Goal: Information Seeking & Learning: Check status

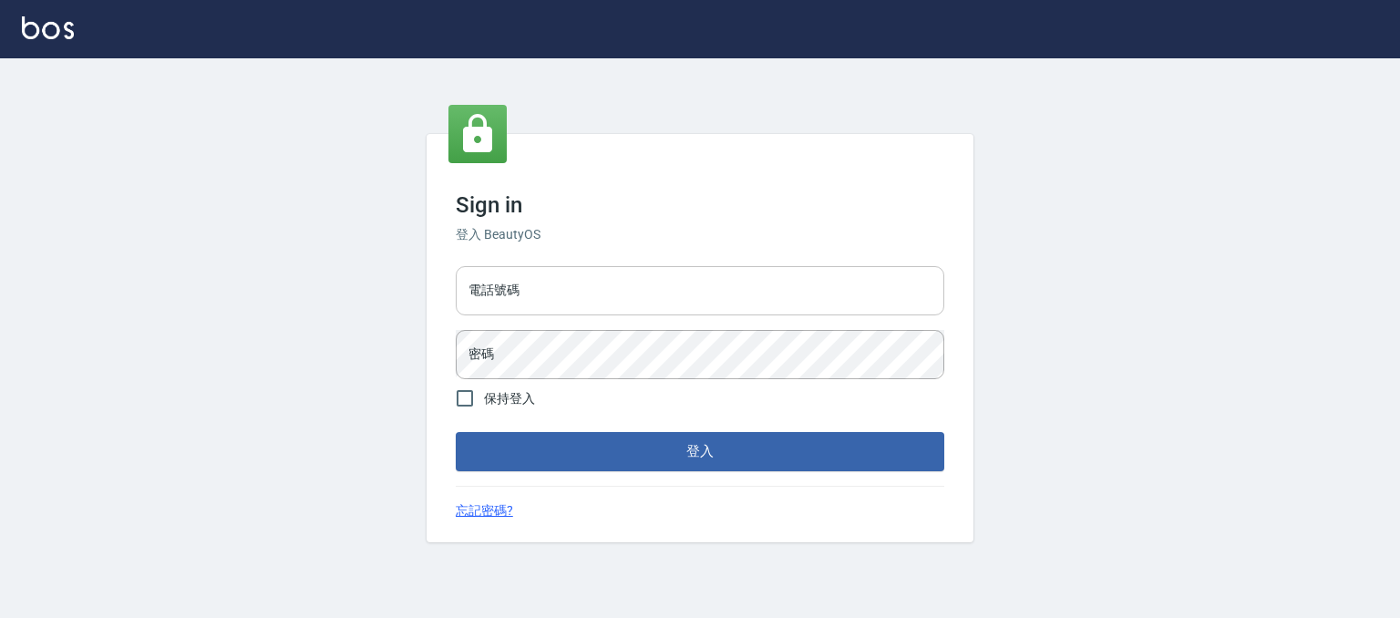
click at [561, 271] on input "電話號碼" at bounding box center [700, 290] width 489 height 49
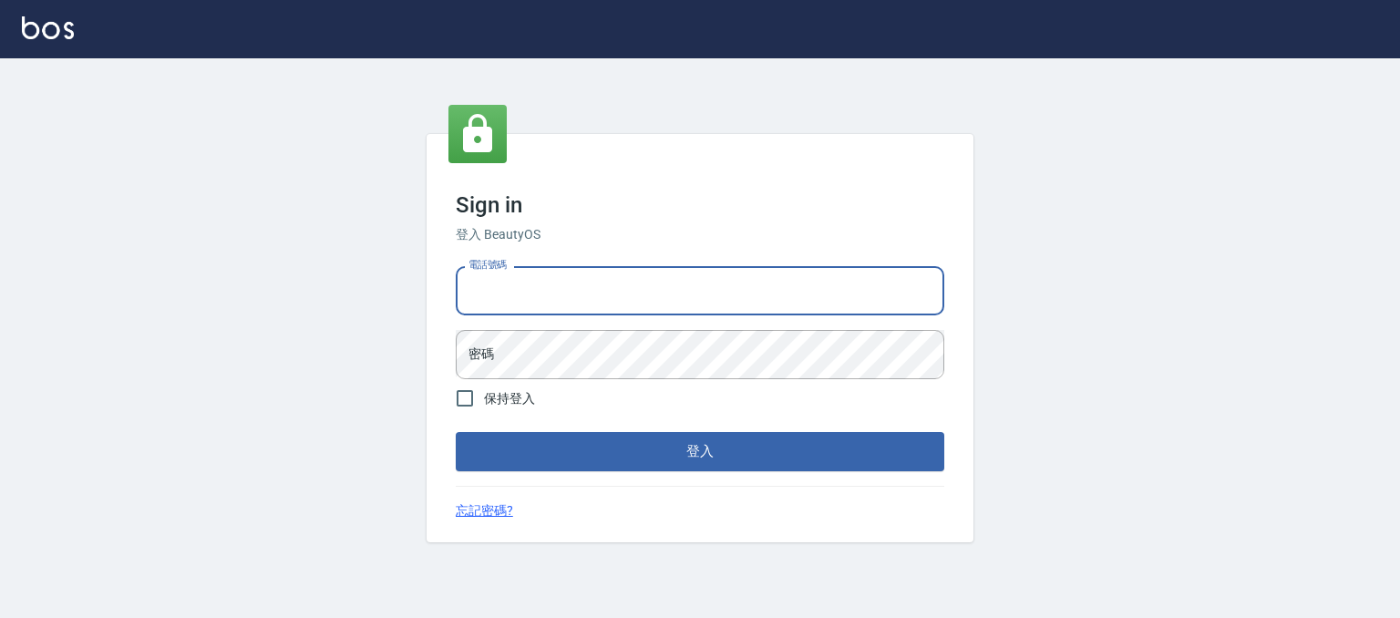
type input "0930798111"
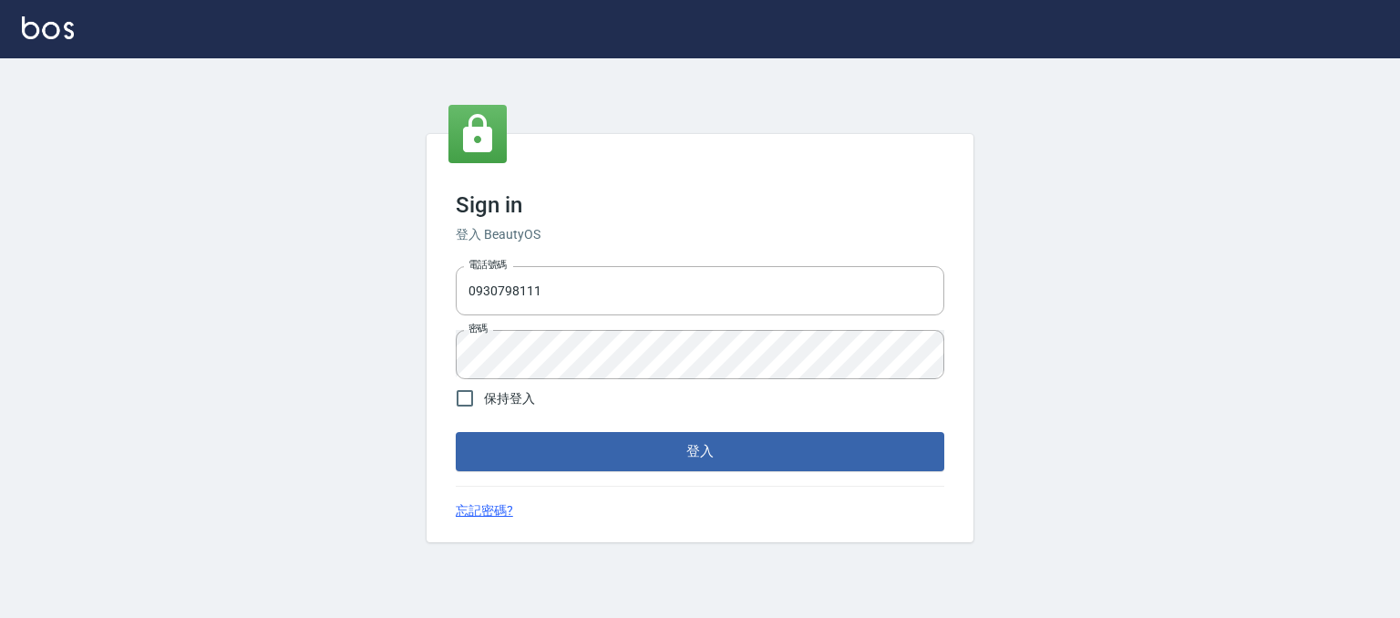
click at [631, 477] on div "Sign in 登入 BeautyOS 電話號碼 0930798111 電話號碼 密碼 密碼 保持登入 登入 忘記密碼?" at bounding box center [700, 337] width 547 height 407
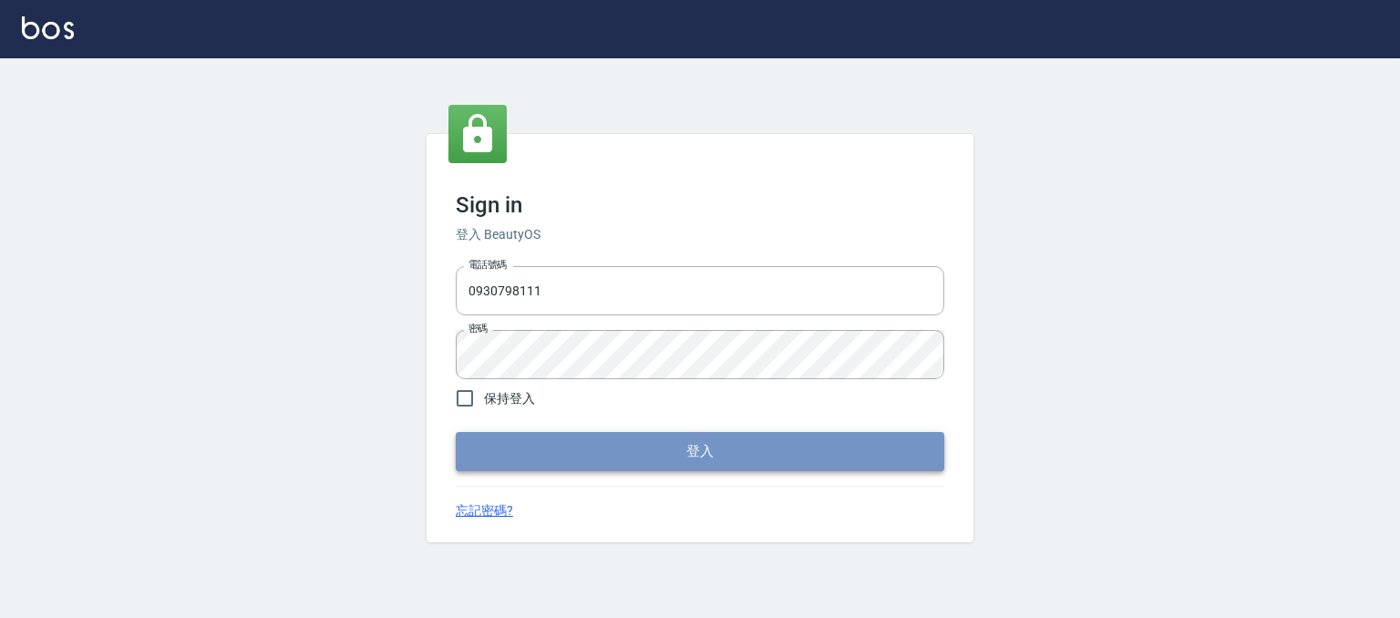
click at [642, 464] on button "登入" at bounding box center [700, 451] width 489 height 38
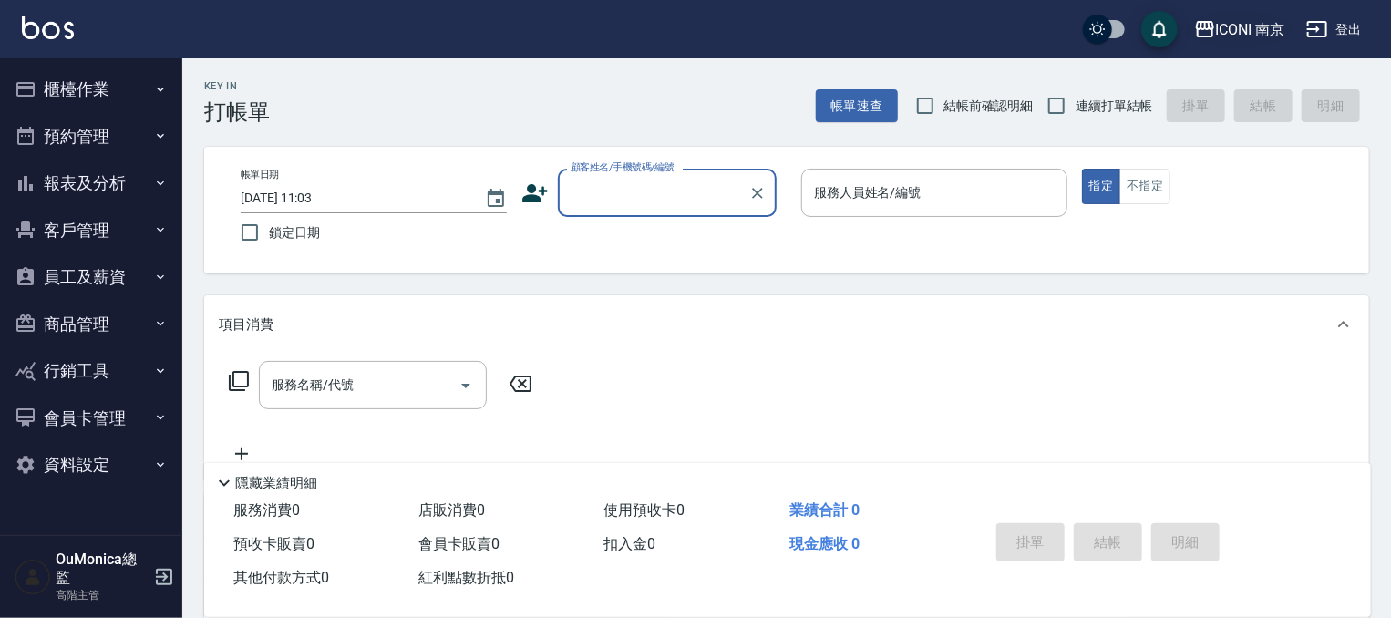
click at [1224, 33] on div "ICONI 南京" at bounding box center [1250, 29] width 69 height 23
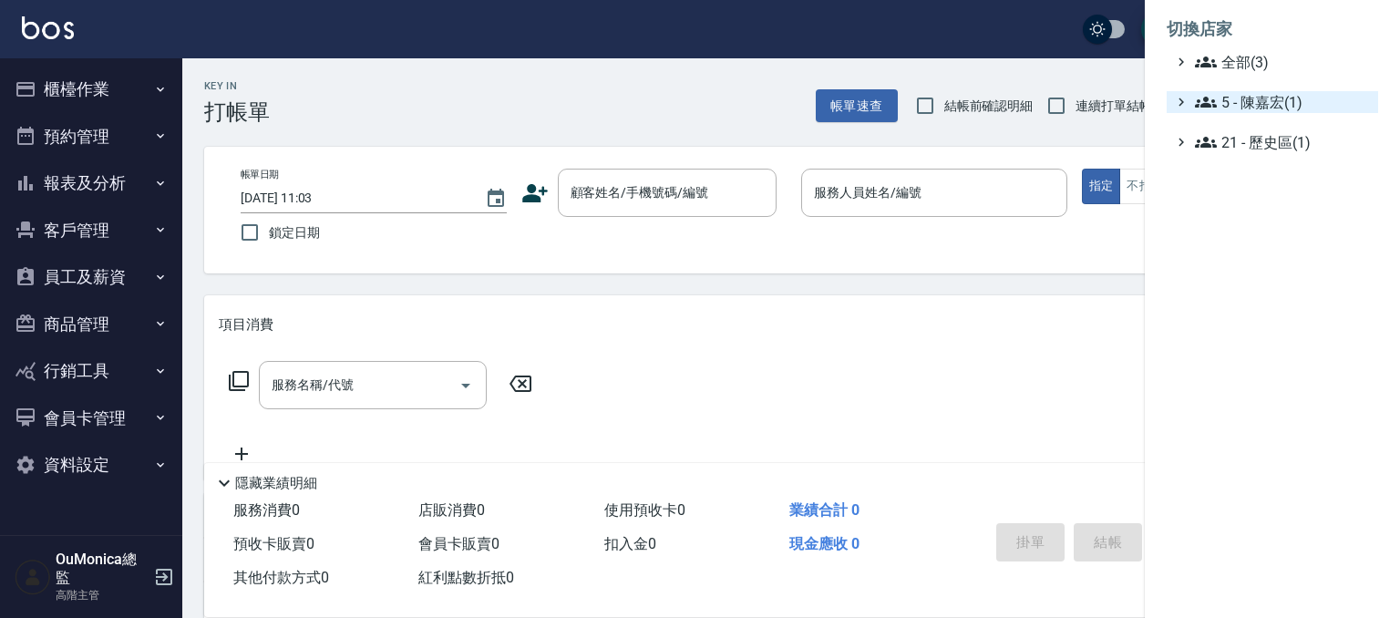
click at [1239, 99] on span "5 - 陳嘉宏(1)" at bounding box center [1283, 102] width 176 height 22
click at [1233, 125] on icon at bounding box center [1224, 124] width 22 height 22
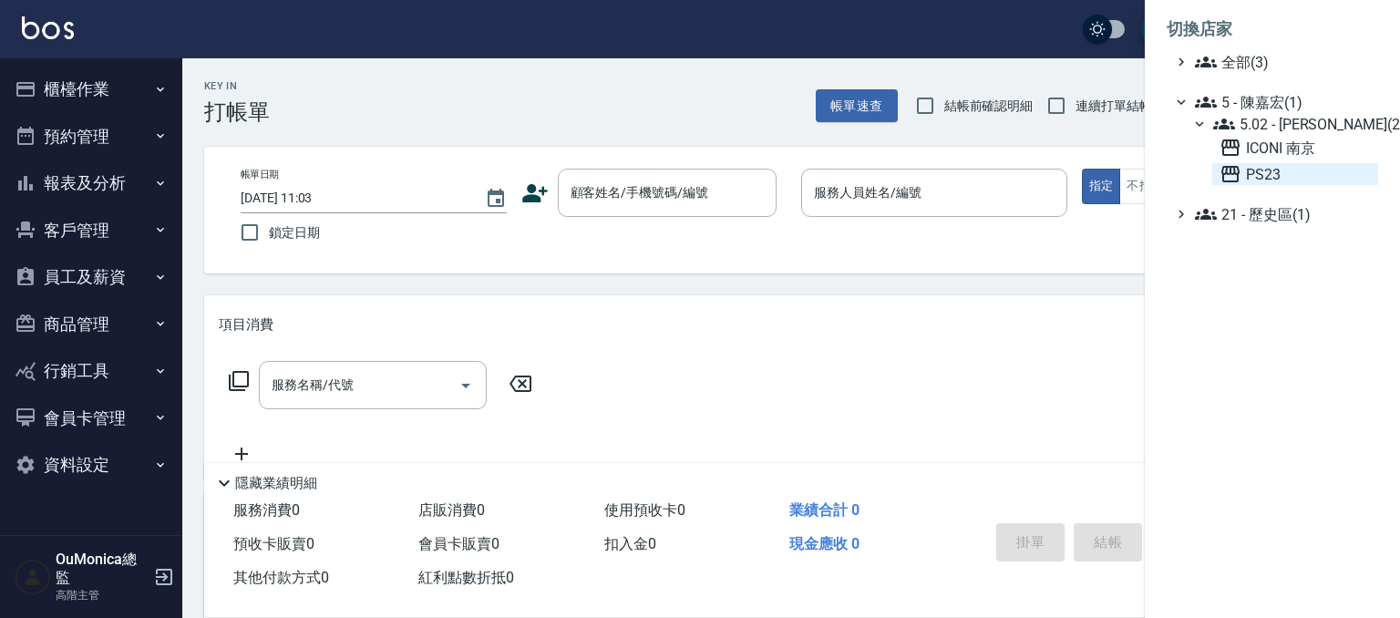
click at [1236, 172] on icon at bounding box center [1231, 174] width 22 height 22
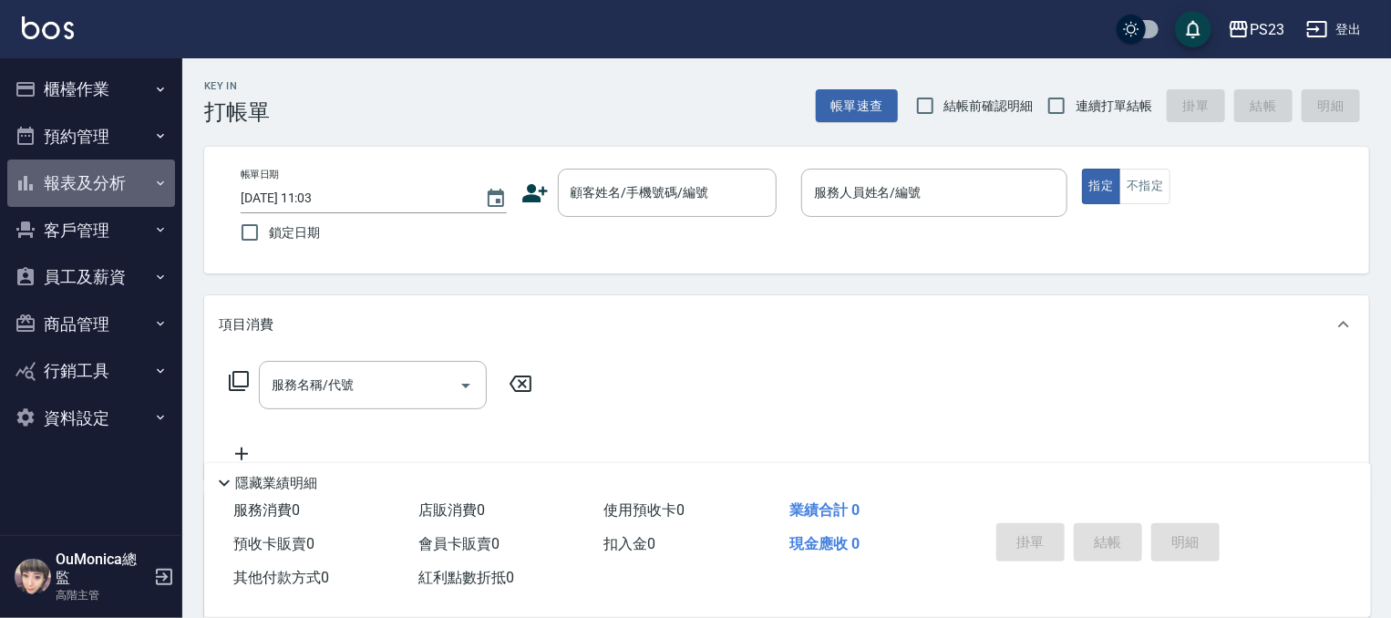
click at [126, 182] on button "報表及分析" at bounding box center [91, 183] width 168 height 47
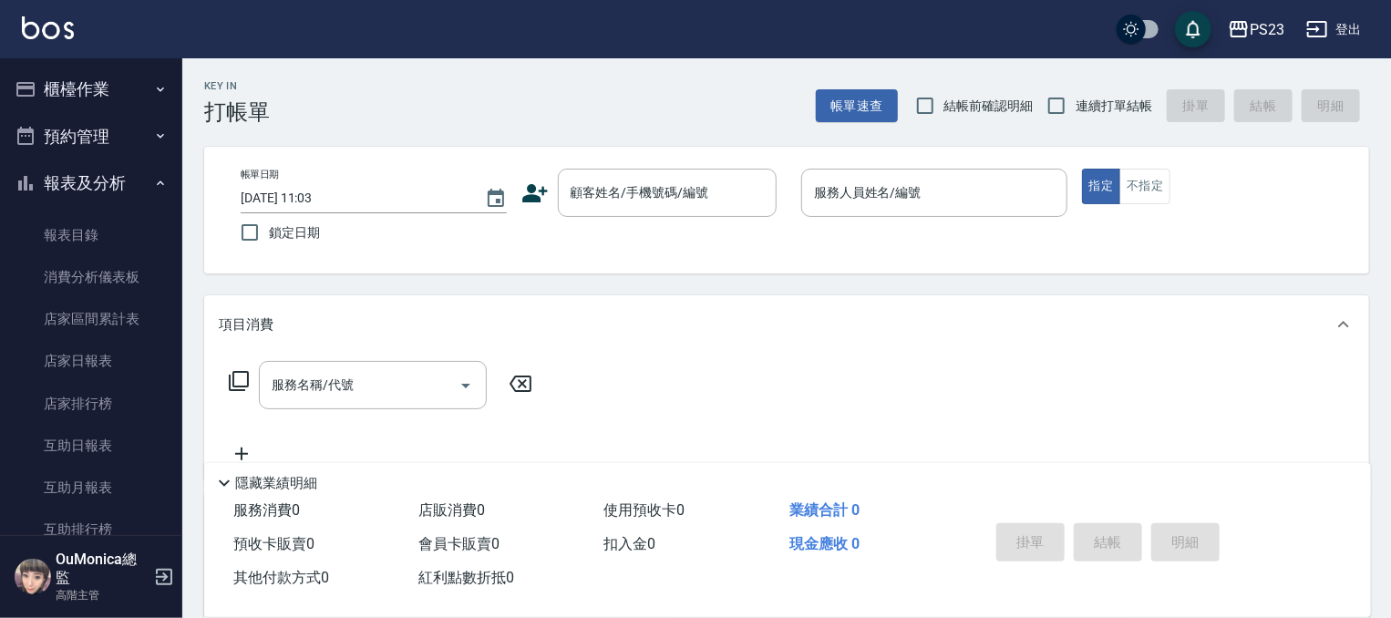
click at [124, 180] on button "報表及分析" at bounding box center [91, 183] width 168 height 47
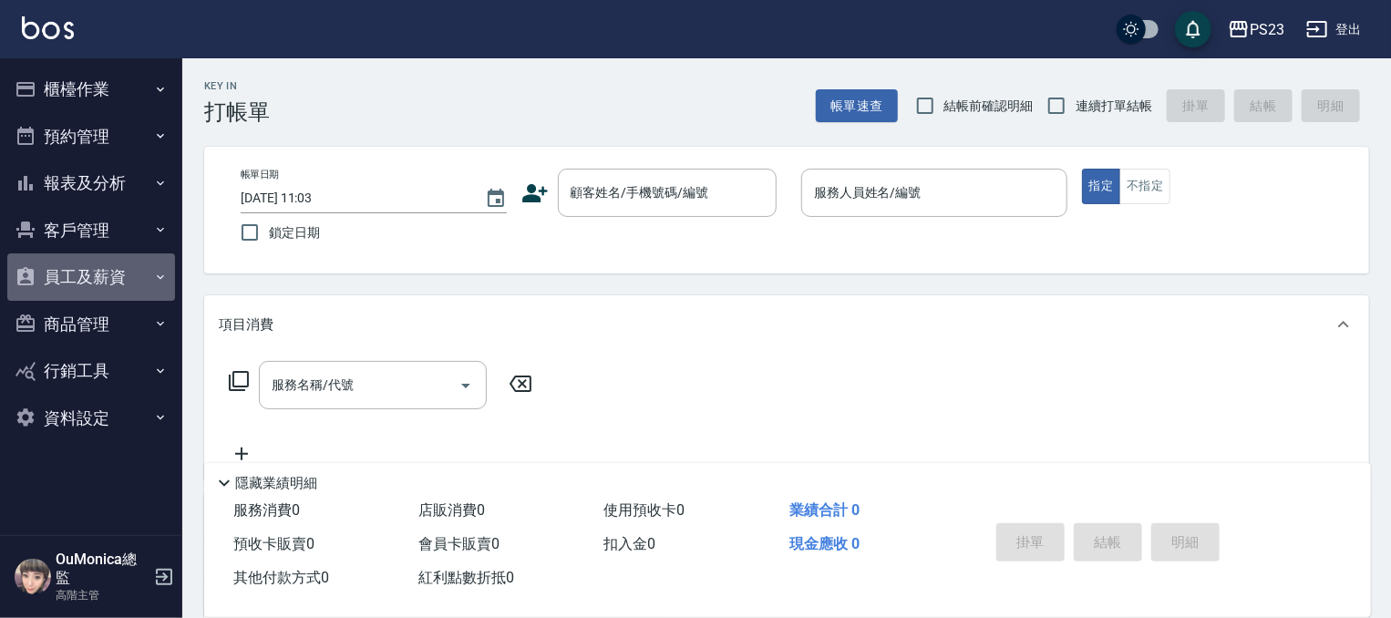
click at [118, 292] on button "員工及薪資" at bounding box center [91, 276] width 168 height 47
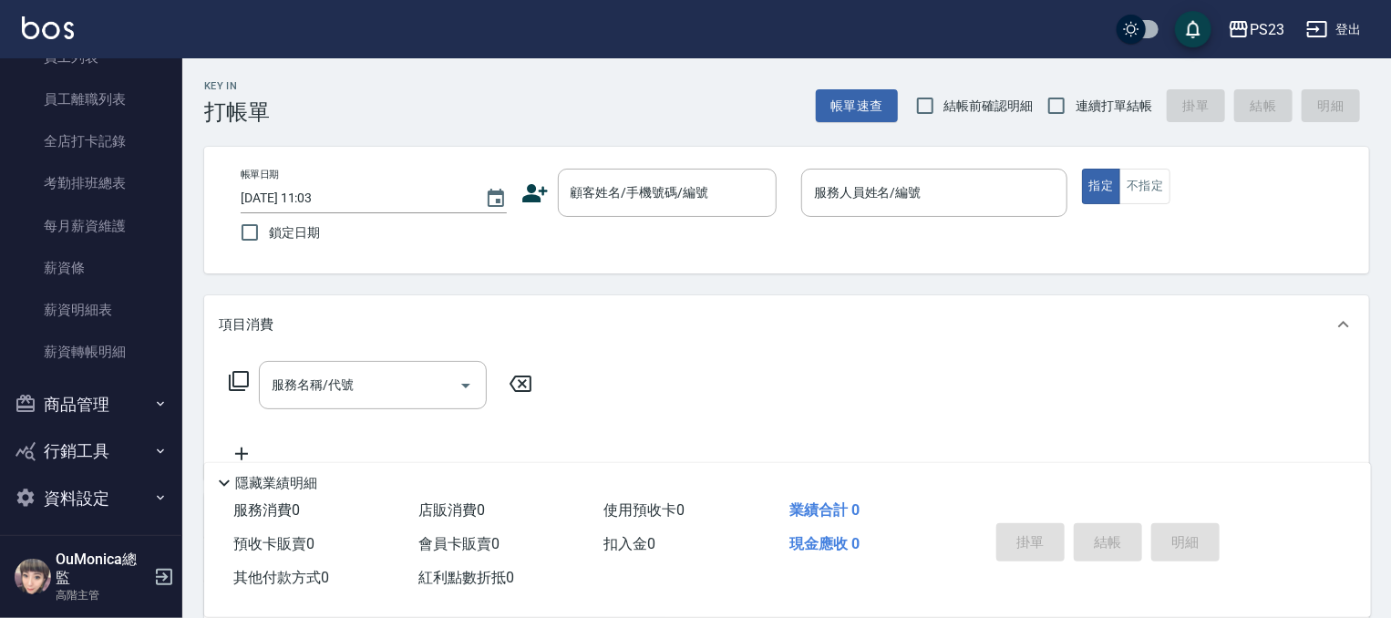
scroll to position [279, 0]
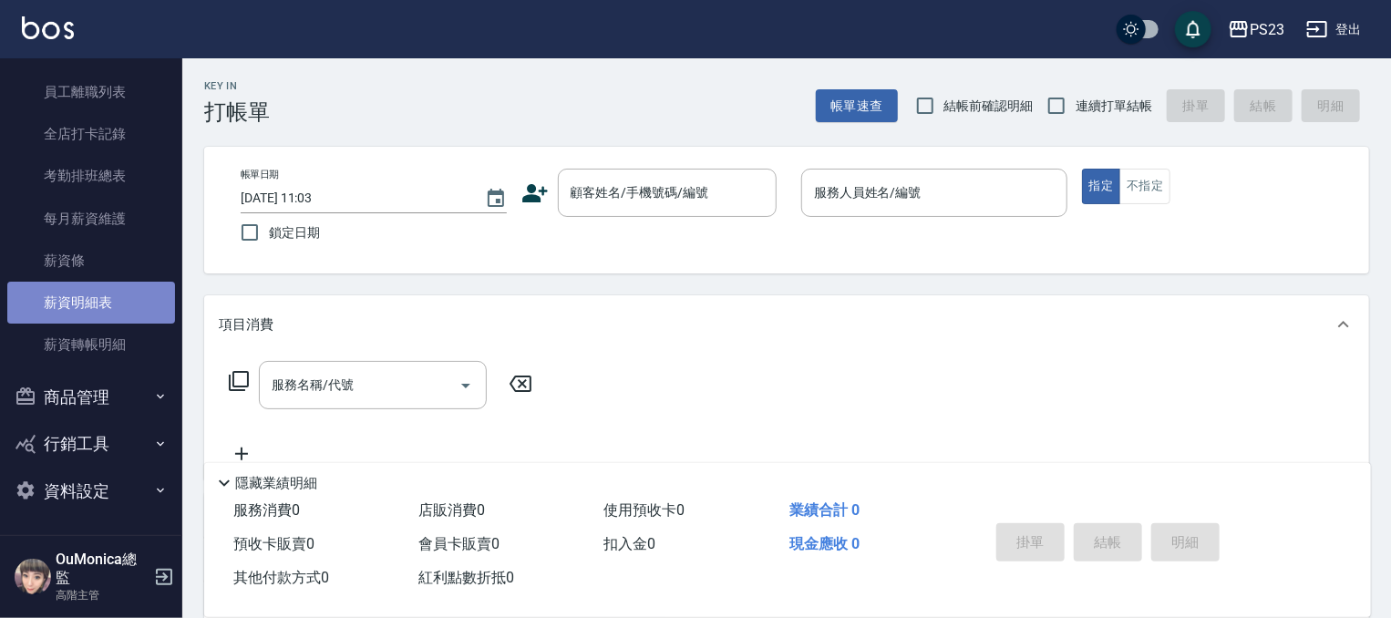
click at [121, 311] on link "薪資明細表" at bounding box center [91, 303] width 168 height 42
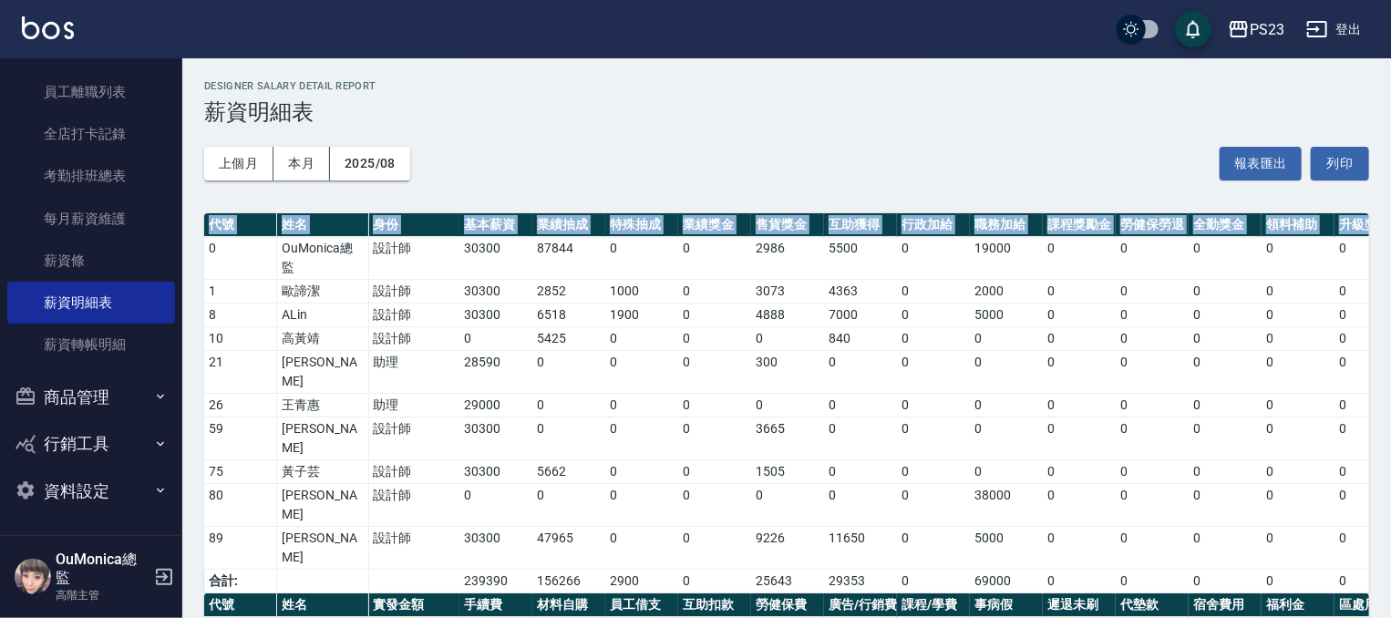
drag, startPoint x: 1379, startPoint y: 201, endPoint x: 1386, endPoint y: 227, distance: 26.5
click at [1386, 227] on div "PS23 2025-08 薪資明細表 列印時間： [DATE][PHONE_NUMBER]:04 Designer Salary Detail Report …" at bounding box center [786, 526] width 1209 height 937
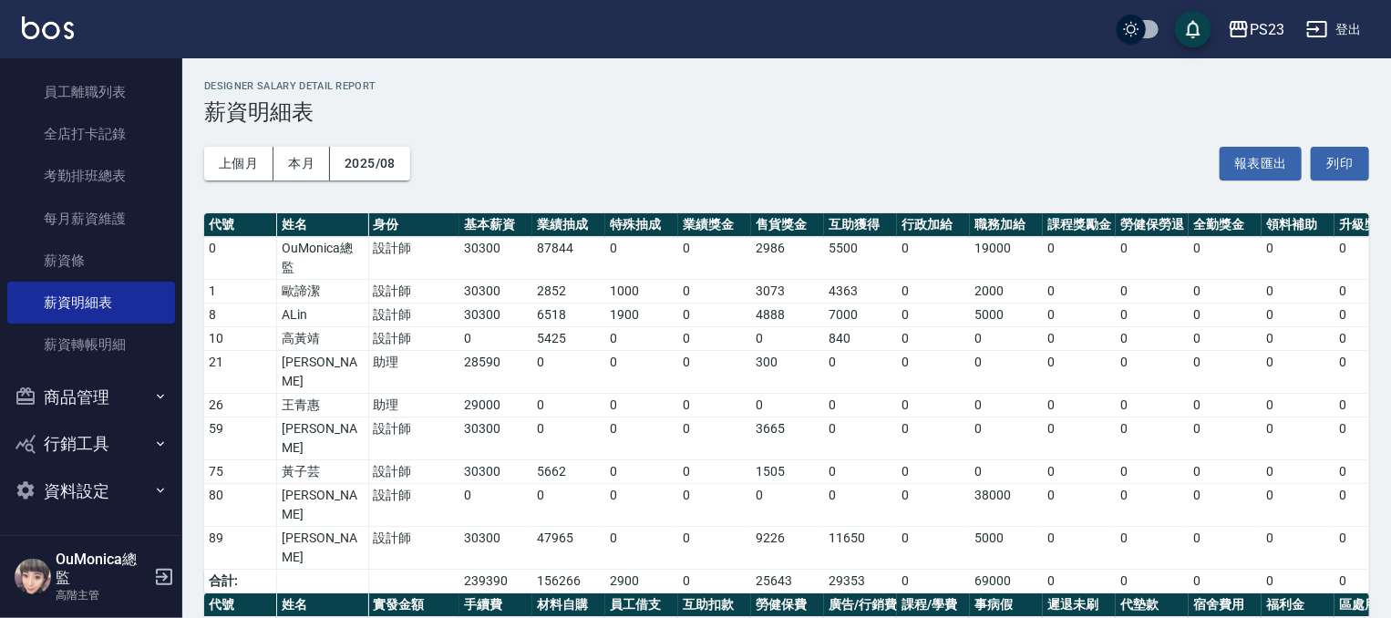
click at [1074, 99] on div "Designer Salary Detail Report 薪資明細表" at bounding box center [786, 102] width 1165 height 45
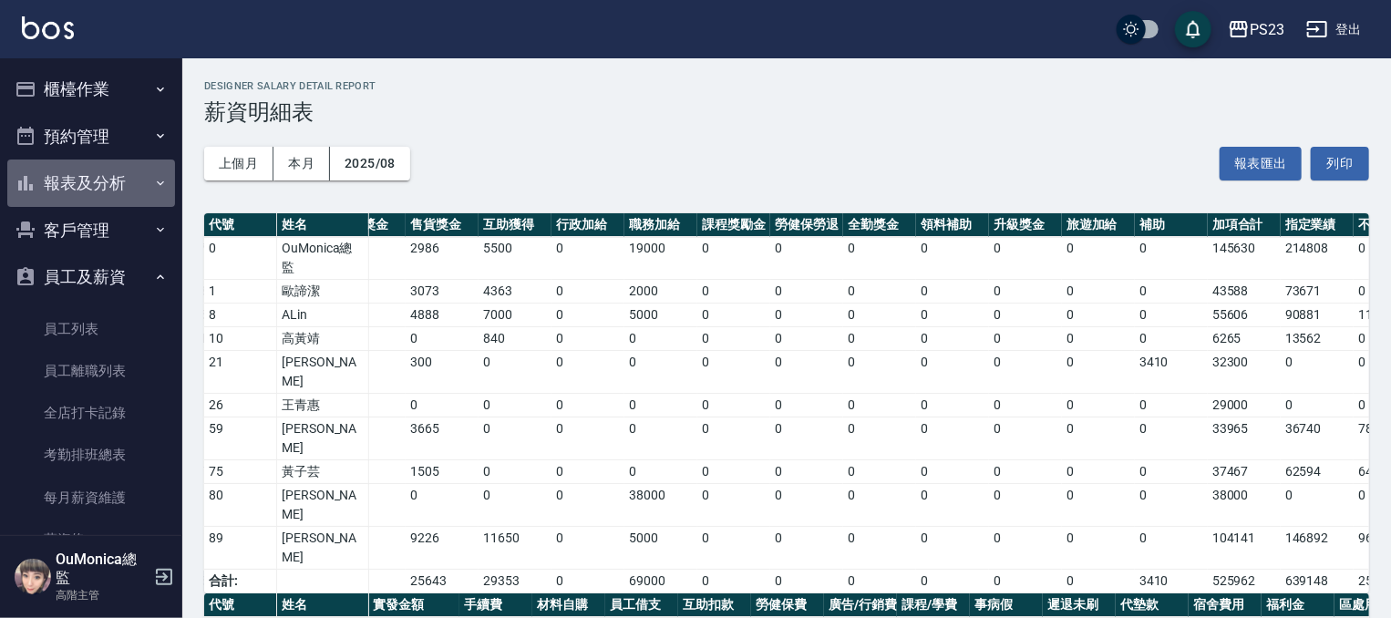
click at [136, 176] on button "報表及分析" at bounding box center [91, 183] width 168 height 47
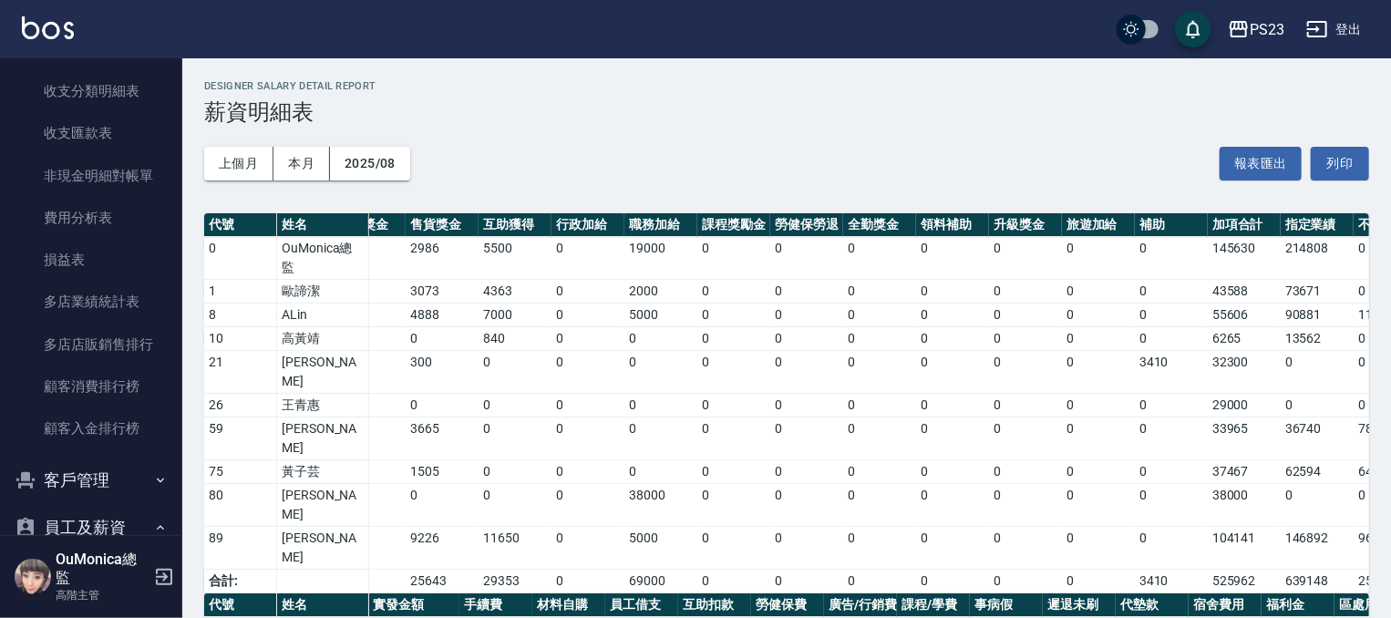
scroll to position [1593, 0]
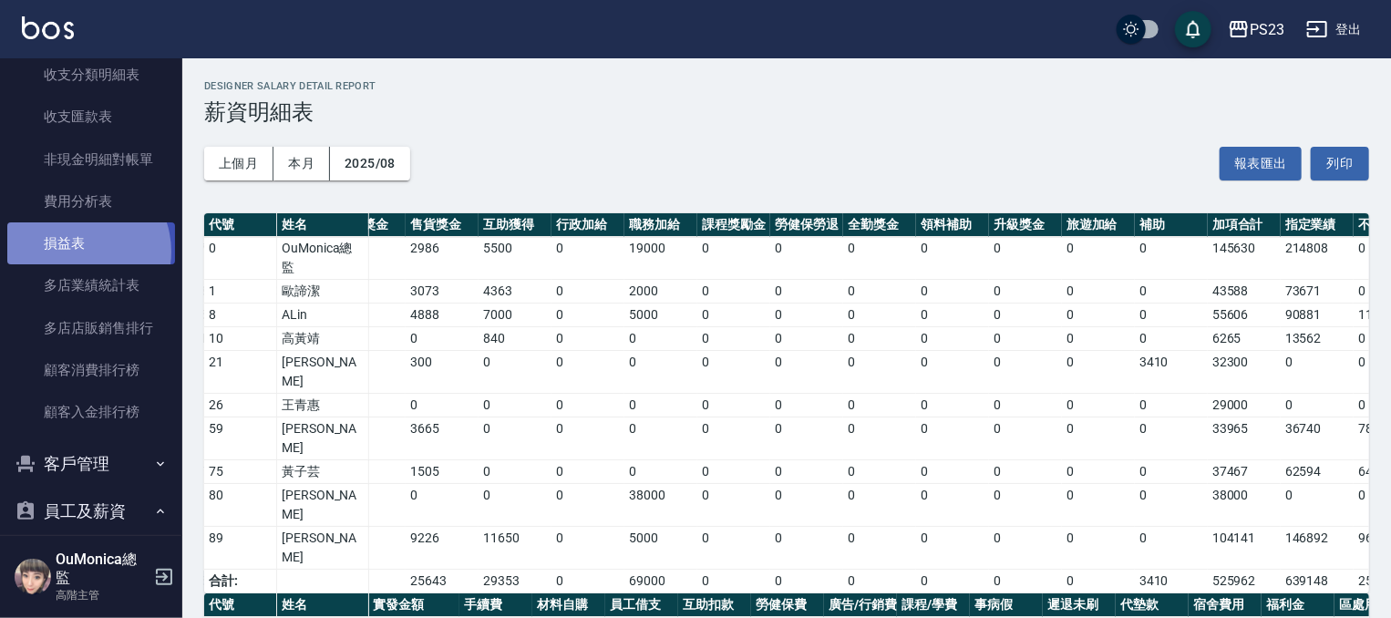
click at [77, 252] on link "損益表" at bounding box center [91, 243] width 168 height 42
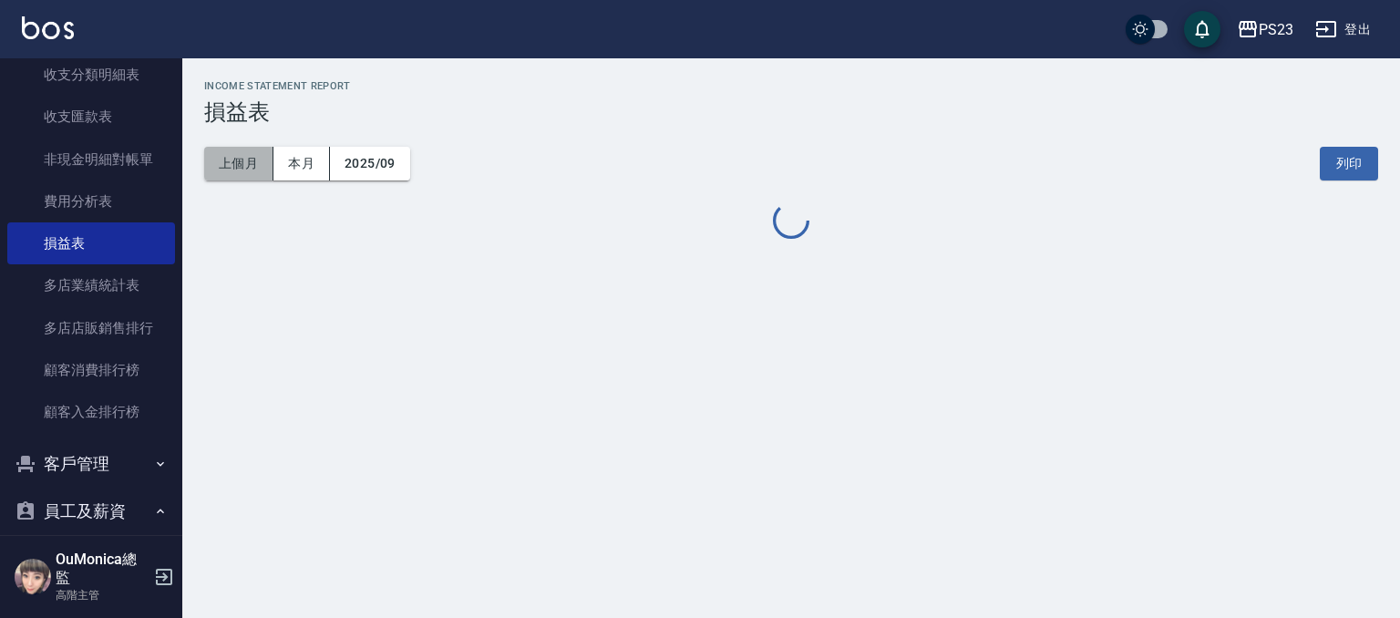
click at [241, 156] on button "上個月" at bounding box center [238, 164] width 69 height 34
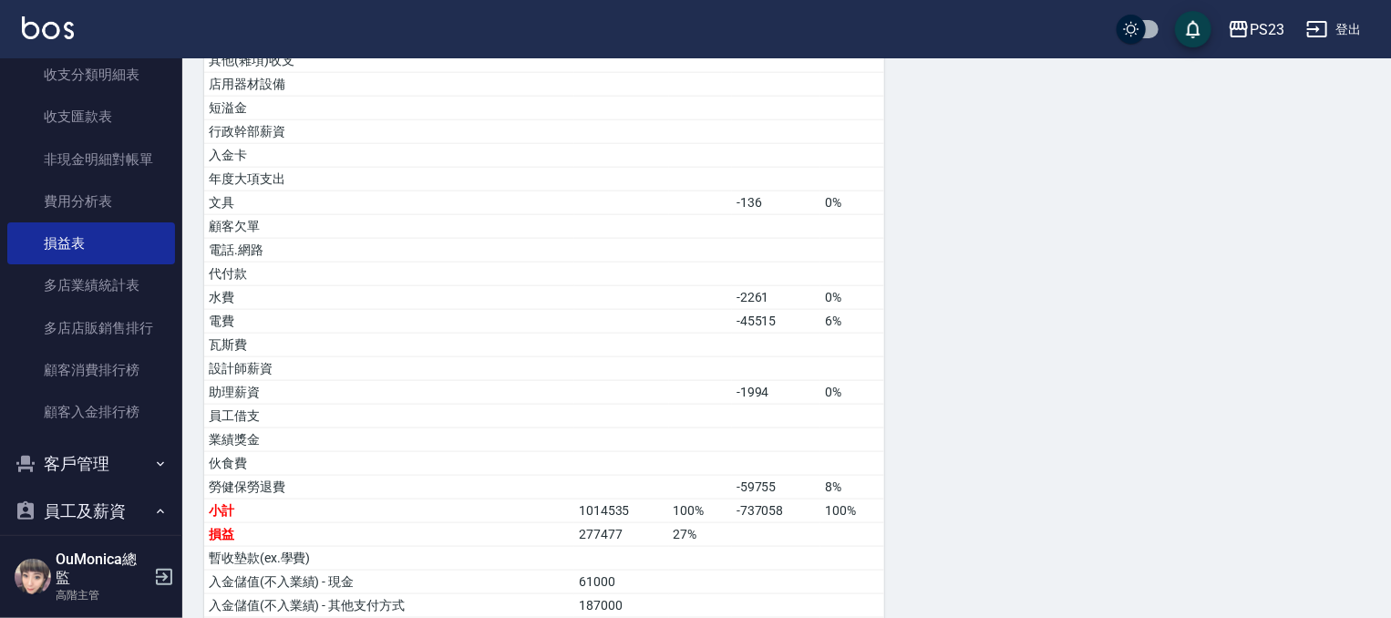
scroll to position [974, 0]
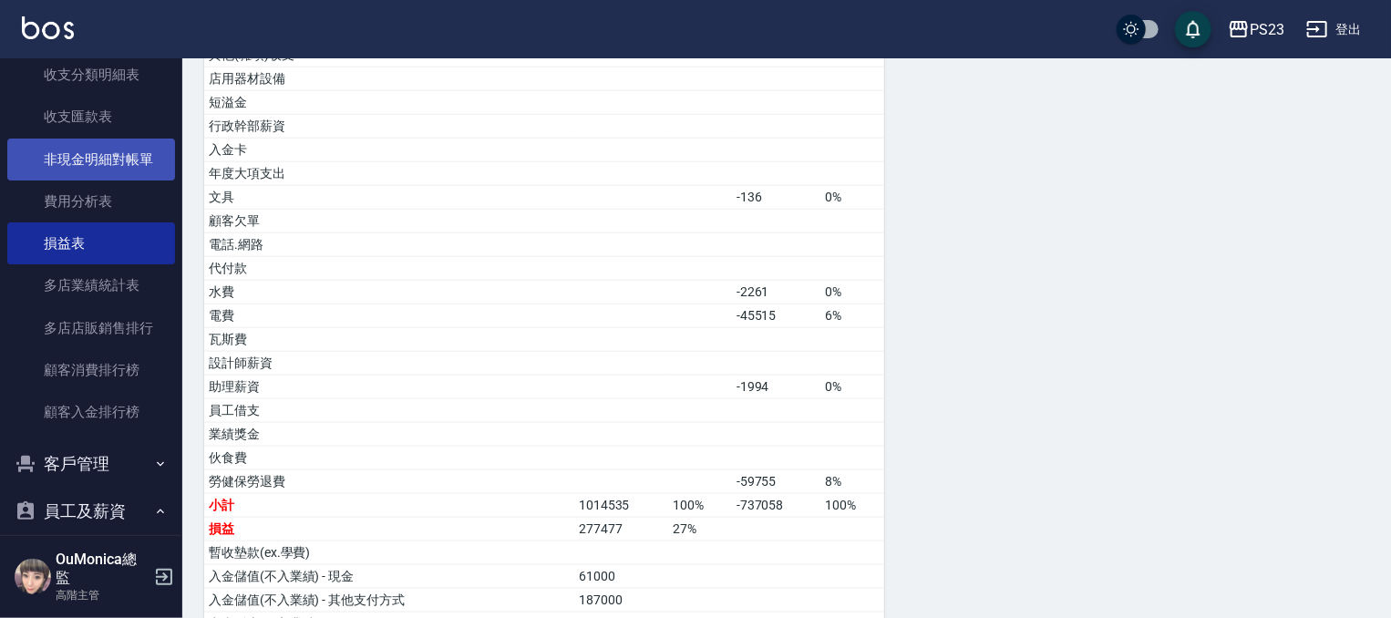
click at [142, 163] on link "非現金明細對帳單" at bounding box center [91, 160] width 168 height 42
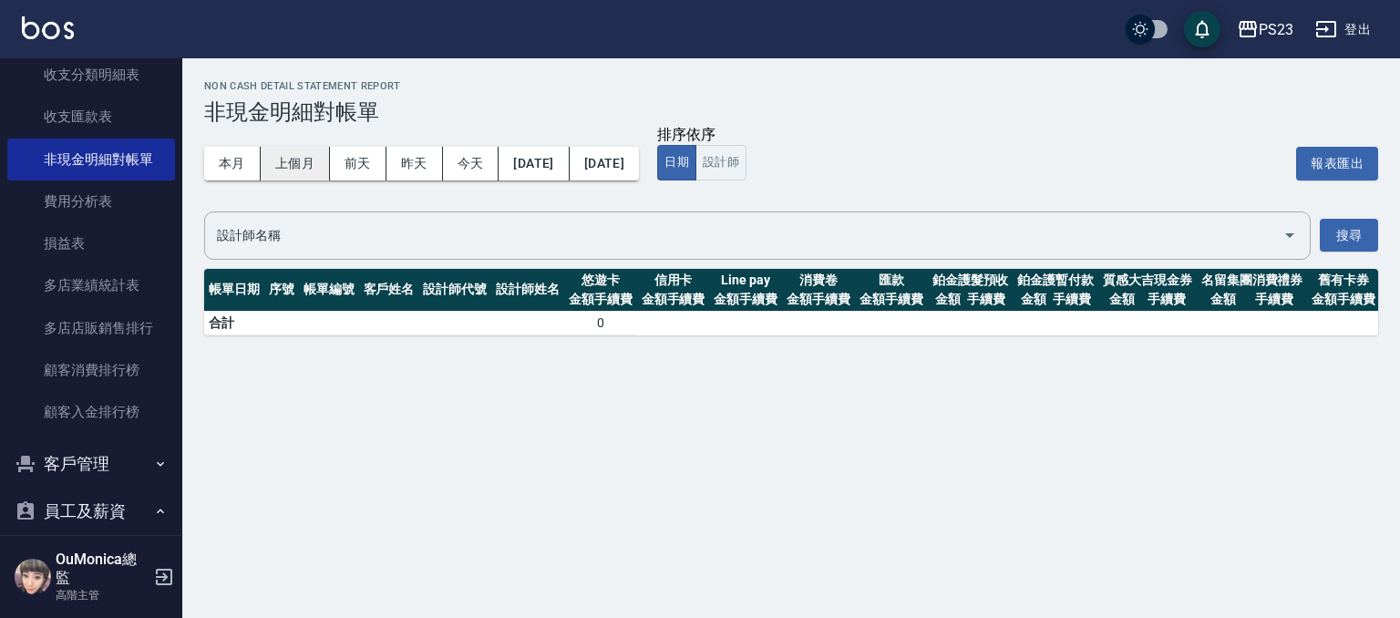
click at [303, 155] on button "上個月" at bounding box center [295, 164] width 69 height 34
